Goal: Task Accomplishment & Management: Use online tool/utility

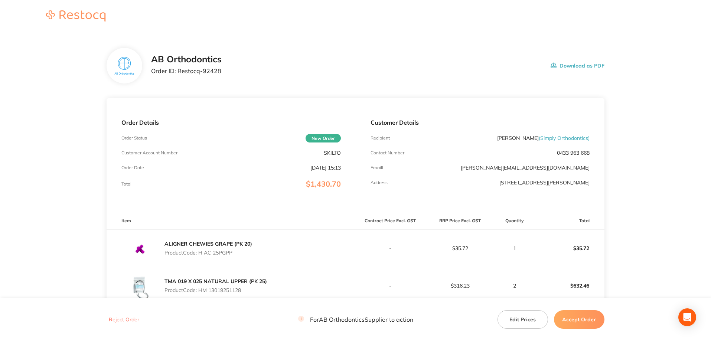
click at [592, 318] on button "Accept Order" at bounding box center [579, 319] width 50 height 19
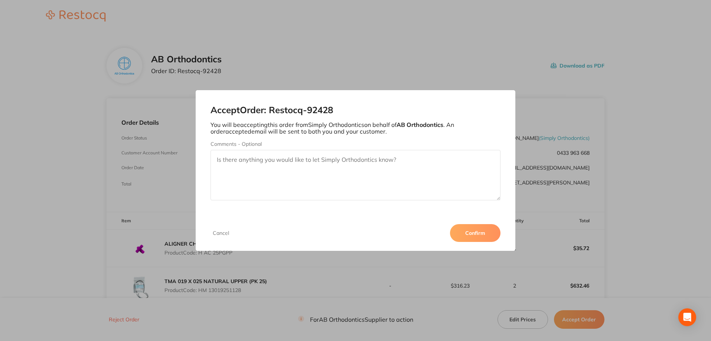
click at [293, 163] on textarea "Comments - Optional" at bounding box center [355, 175] width 290 height 50
type textarea "Thank you for your order."
drag, startPoint x: 497, startPoint y: 241, endPoint x: 497, endPoint y: 235, distance: 6.4
click at [497, 241] on div "Cancel Confirm" at bounding box center [356, 233] width 320 height 36
click at [470, 233] on button "Confirm" at bounding box center [475, 233] width 50 height 18
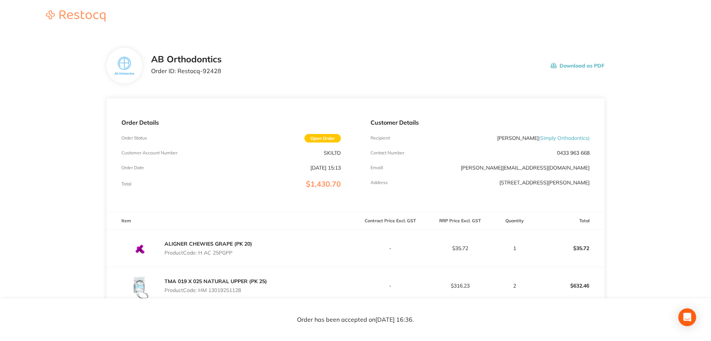
click at [565, 64] on button "Download as PDF" at bounding box center [578, 65] width 54 height 23
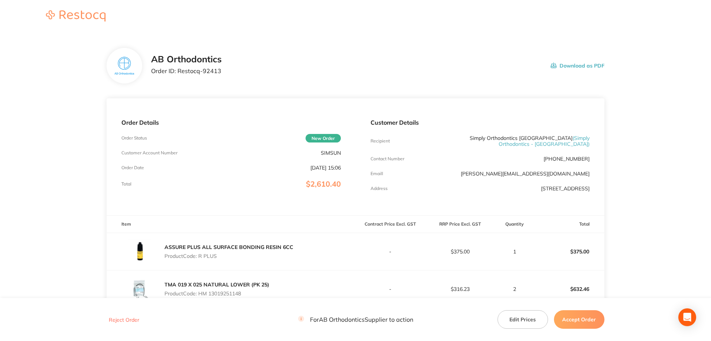
click at [572, 321] on button "Accept Order" at bounding box center [579, 319] width 50 height 19
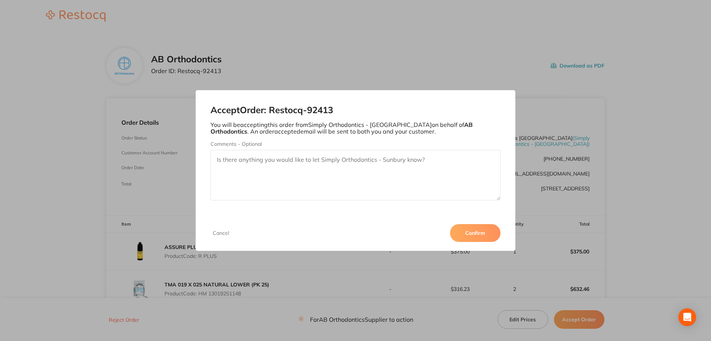
click at [236, 159] on textarea "Comments - Optional" at bounding box center [355, 175] width 290 height 50
type textarea "Thank you for your order."
click at [482, 237] on button "Confirm" at bounding box center [475, 233] width 50 height 18
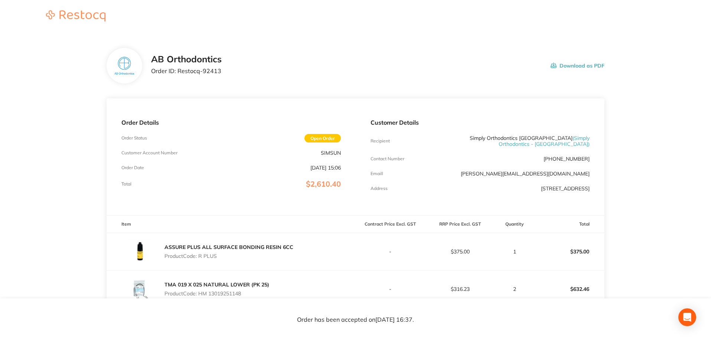
click at [568, 64] on button "Download as PDF" at bounding box center [578, 65] width 54 height 23
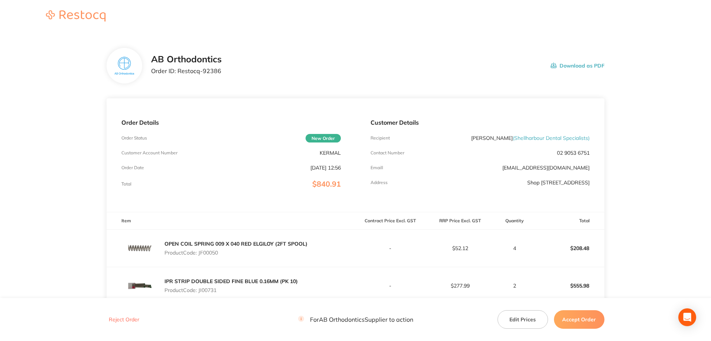
click at [575, 322] on button "Accept Order" at bounding box center [579, 319] width 50 height 19
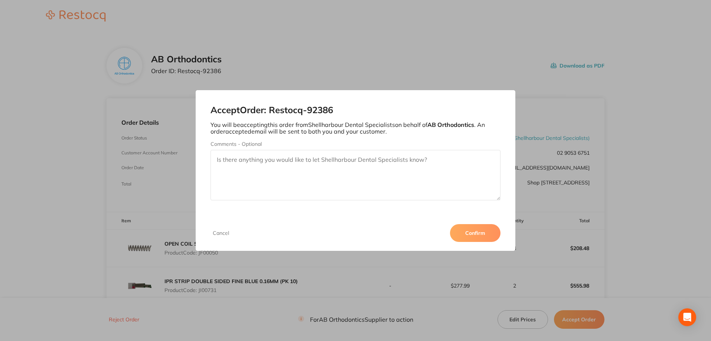
click at [309, 163] on textarea "Comments - Optional" at bounding box center [355, 175] width 290 height 50
type textarea "Thank you for your order."
click at [469, 233] on button "Confirm" at bounding box center [475, 233] width 50 height 18
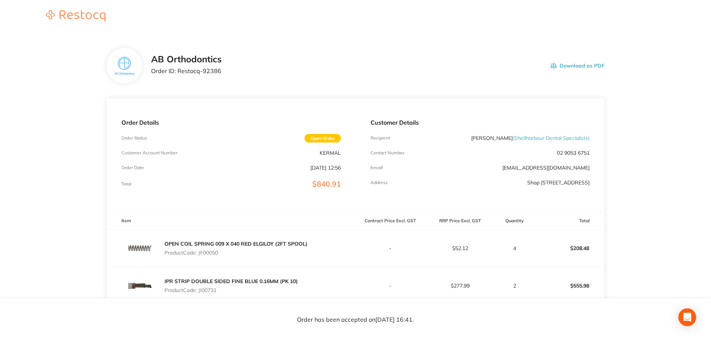
click at [560, 66] on button "Download as PDF" at bounding box center [578, 65] width 54 height 23
